Goal: Obtain resource: Download file/media

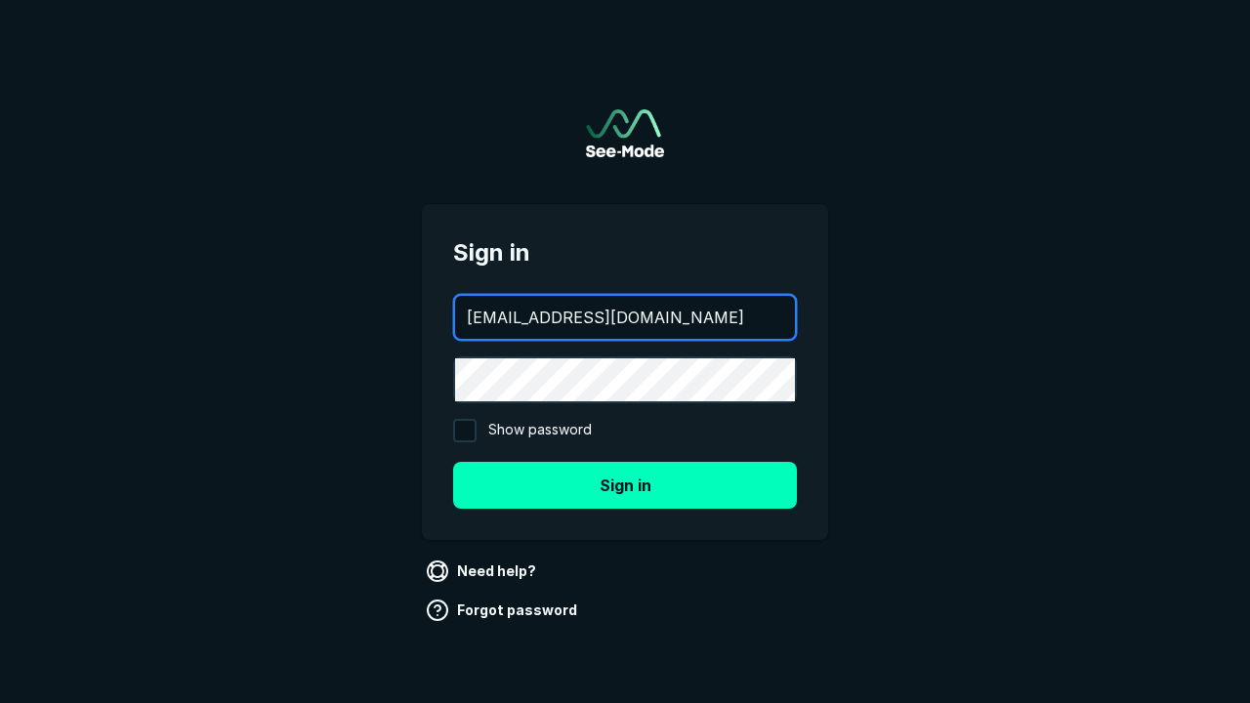
type input "[EMAIL_ADDRESS][DOMAIN_NAME]"
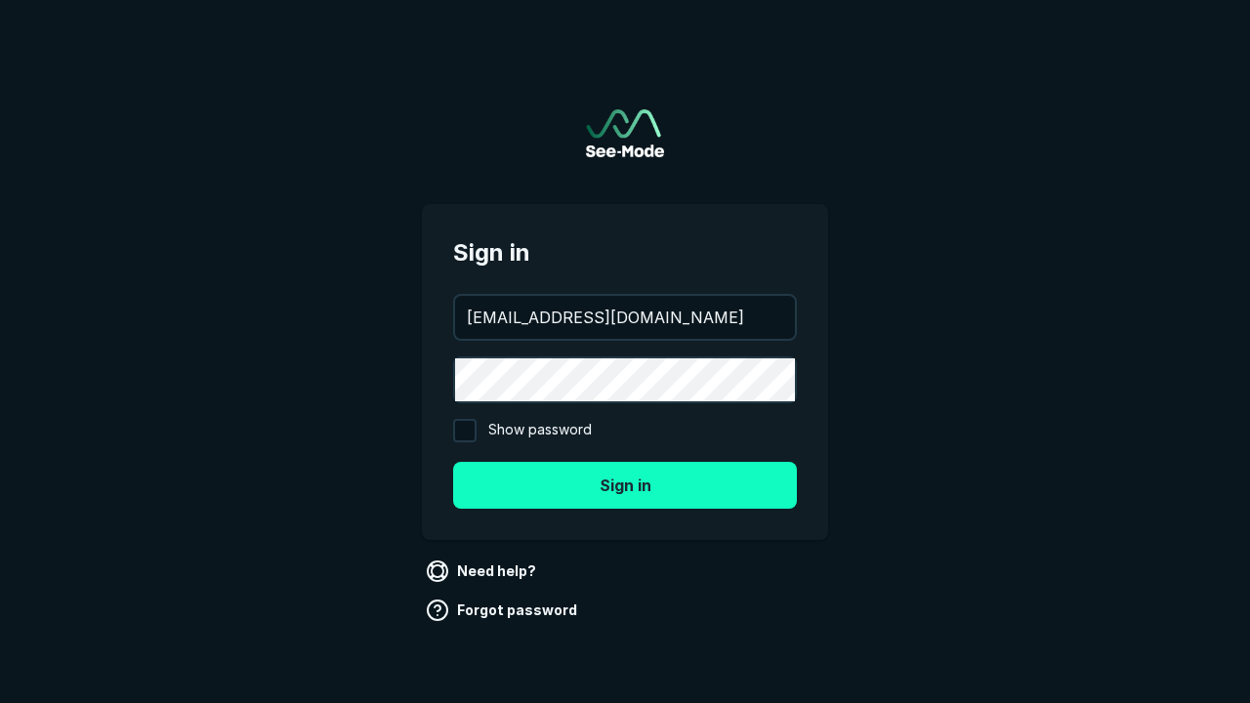
click at [625, 484] on button "Sign in" at bounding box center [625, 485] width 344 height 47
